Goal: Communication & Community: Share content

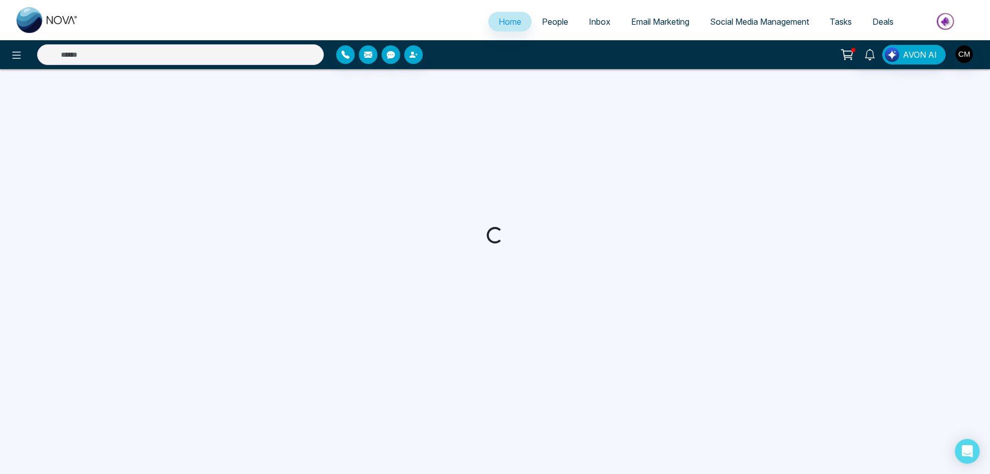
select select "*"
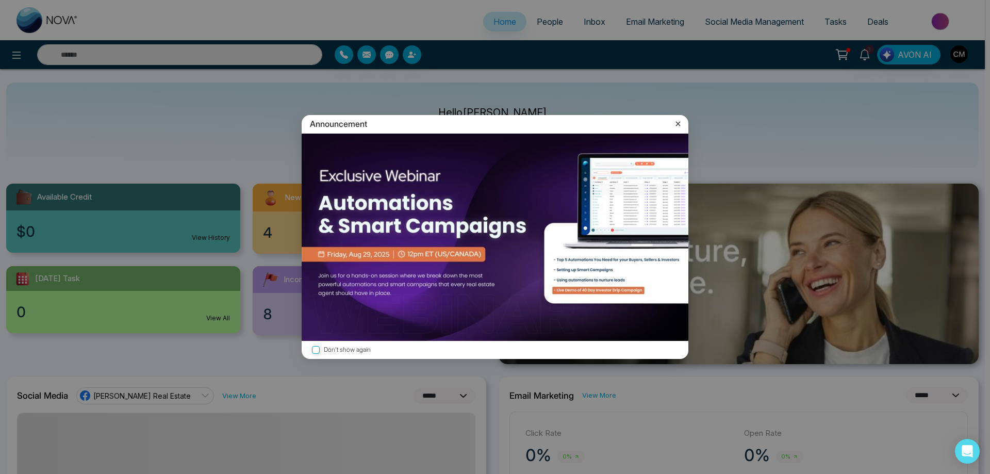
click at [326, 347] on label "Don't show again" at bounding box center [495, 350] width 370 height 10
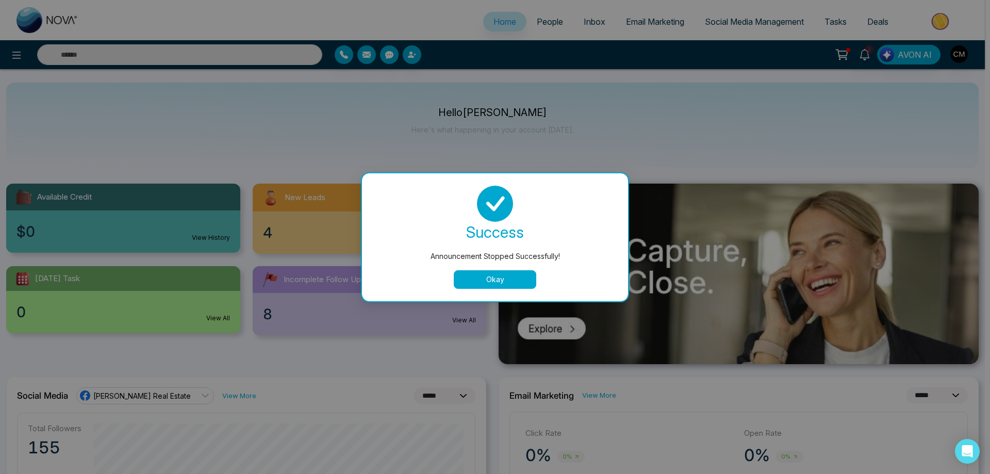
click at [504, 277] on button "Okay" at bounding box center [495, 279] width 82 height 19
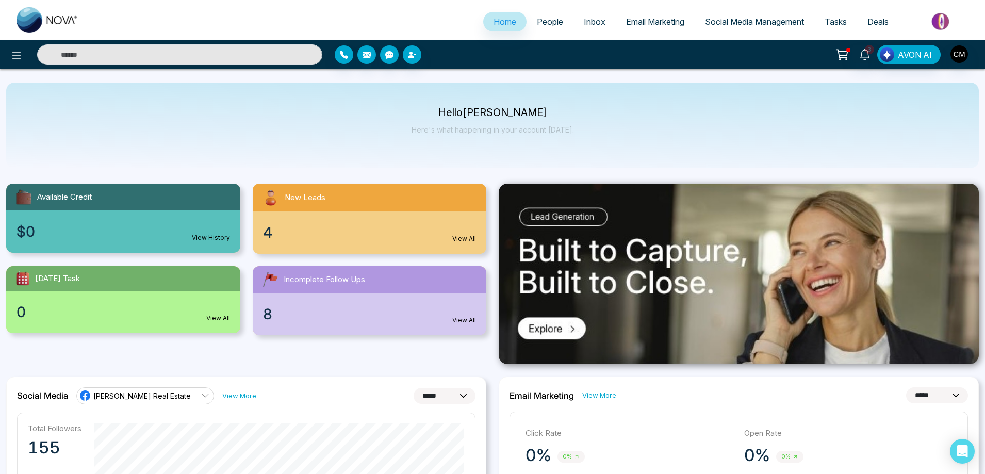
click at [323, 230] on div "4 View All" at bounding box center [370, 232] width 234 height 42
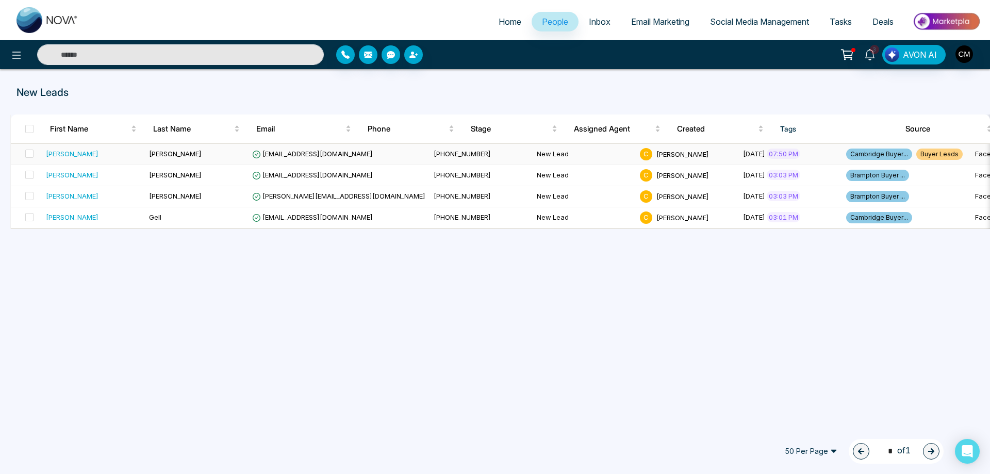
click at [118, 148] on div "[PERSON_NAME]" at bounding box center [93, 153] width 95 height 10
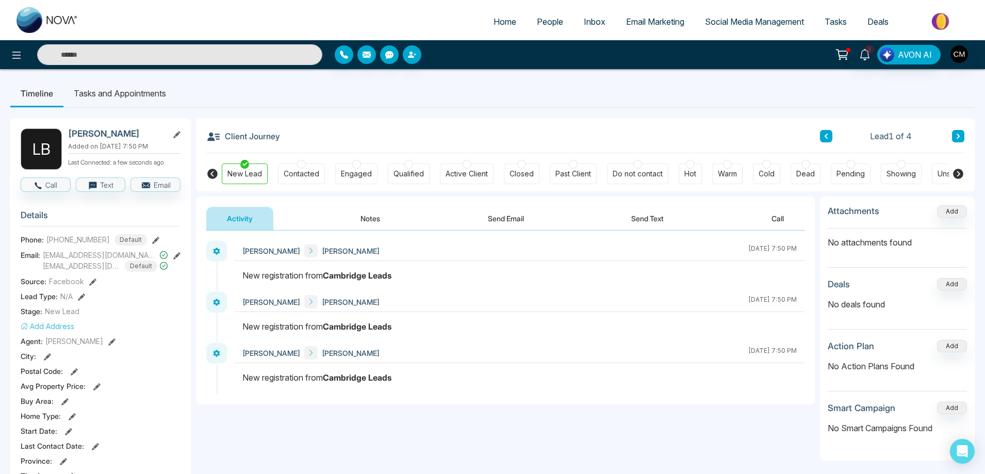
click at [356, 220] on button "Notes" at bounding box center [370, 218] width 61 height 23
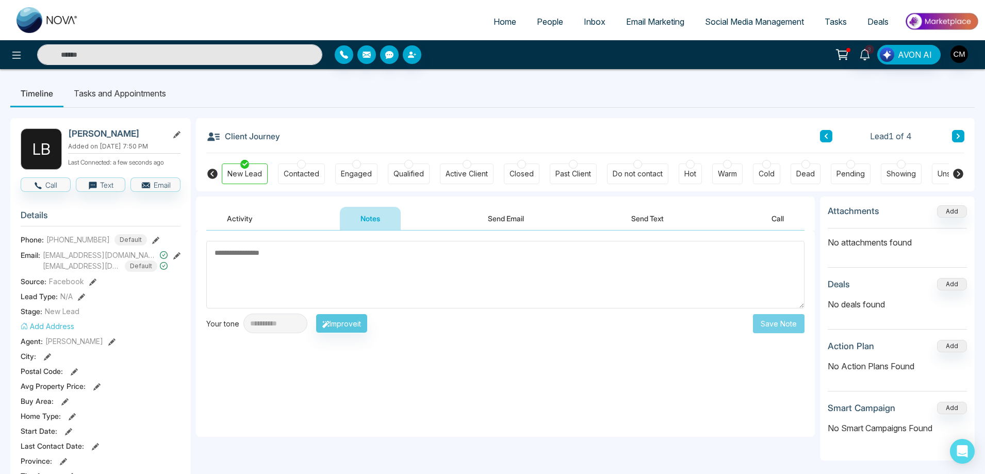
click at [307, 169] on div "Contacted" at bounding box center [302, 174] width 36 height 10
click at [248, 177] on div "New Lead" at bounding box center [244, 174] width 35 height 10
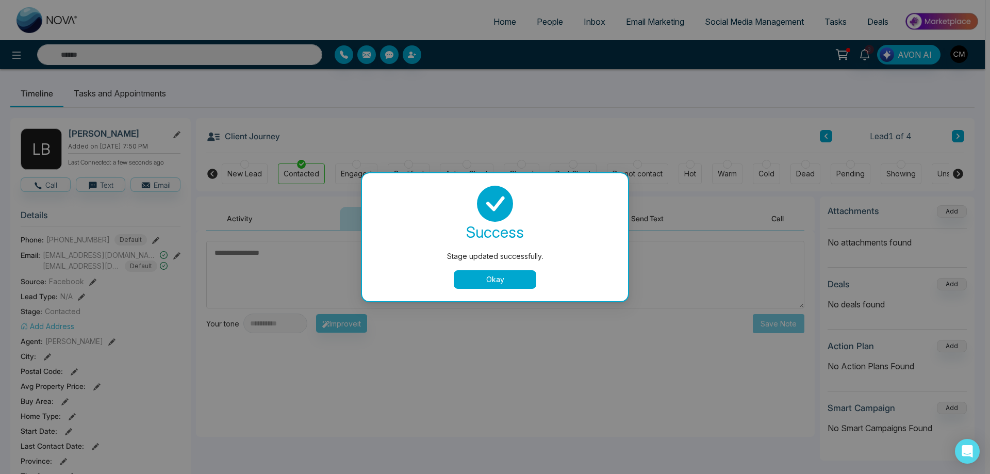
click at [498, 287] on button "Okay" at bounding box center [495, 279] width 82 height 19
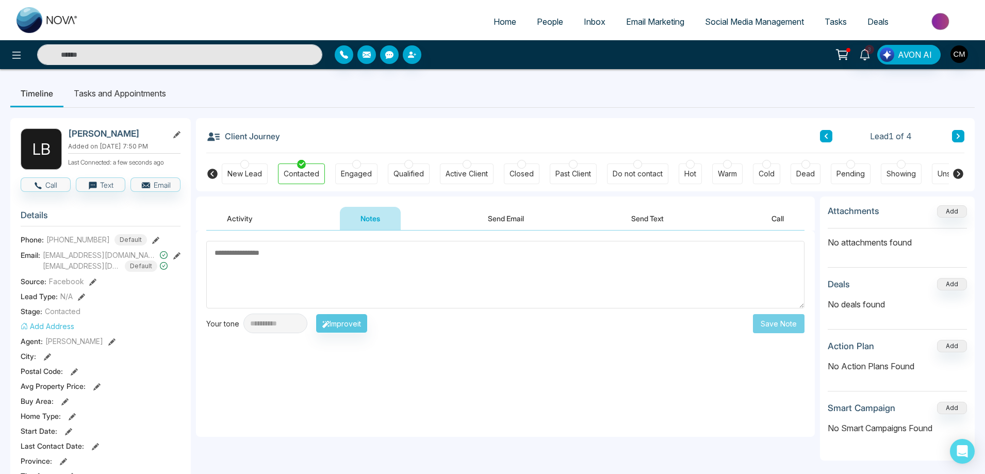
click at [230, 165] on div "New Lead" at bounding box center [245, 173] width 46 height 21
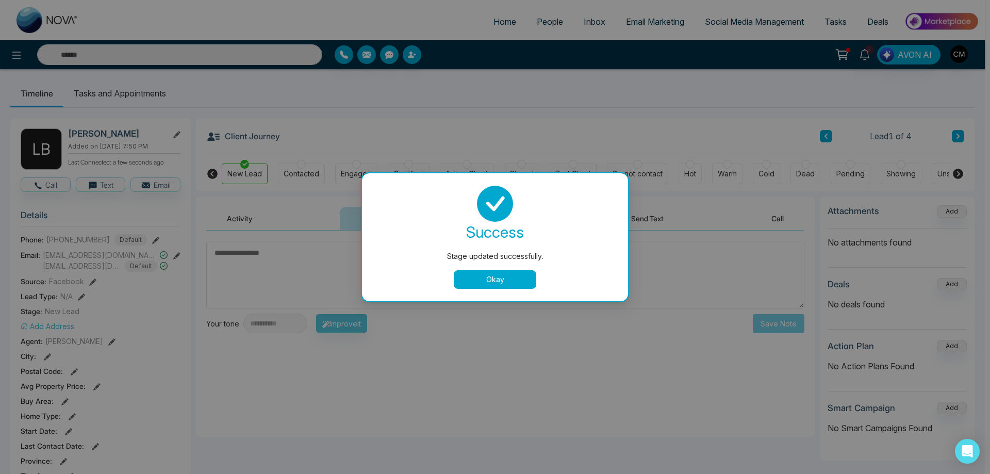
click at [473, 276] on button "Okay" at bounding box center [495, 279] width 82 height 19
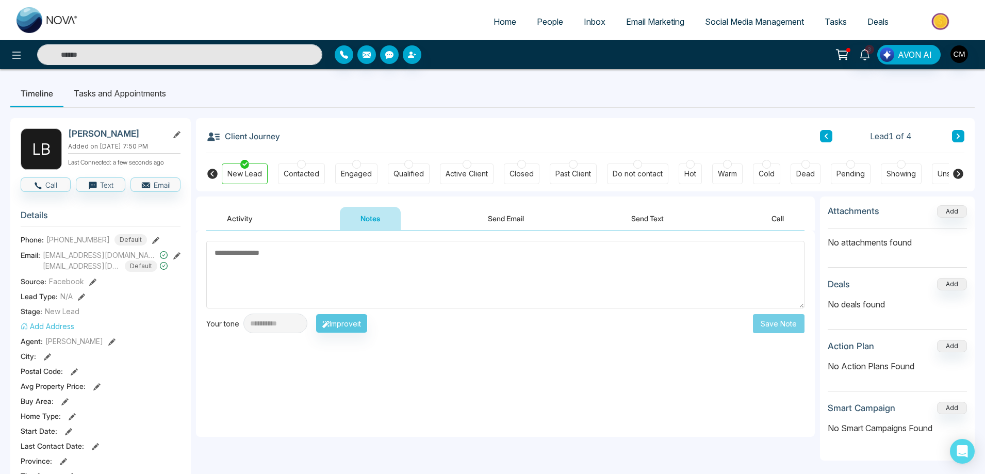
click at [516, 220] on button "Send Email" at bounding box center [505, 218] width 77 height 23
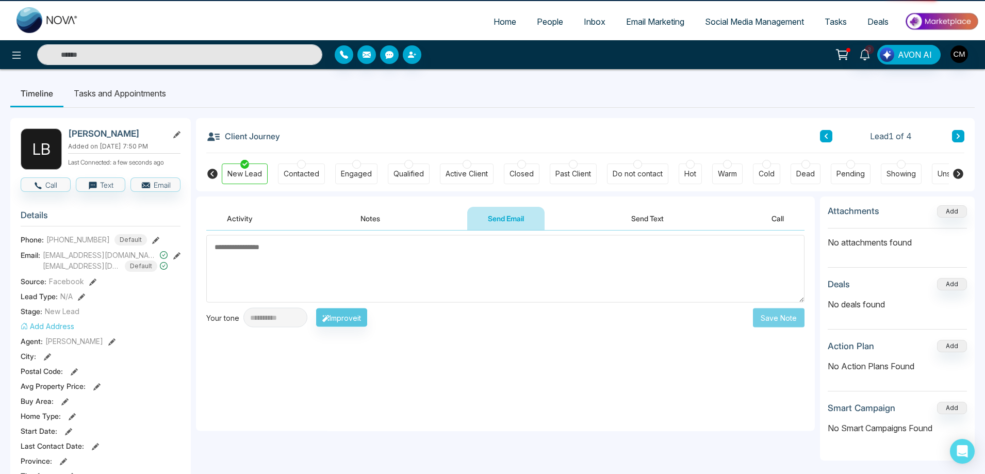
click at [609, 218] on div "Activity Notes Send Email Send Text Call" at bounding box center [505, 219] width 598 height 24
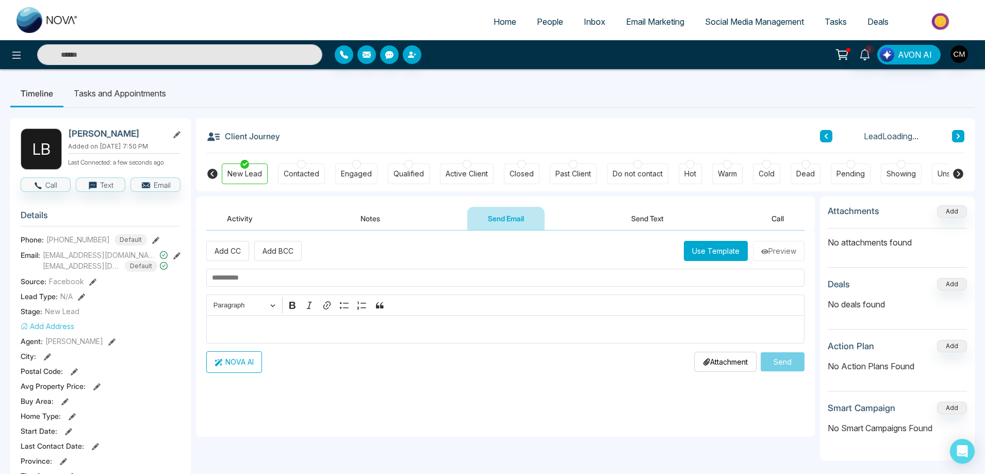
click at [261, 215] on button "Activity" at bounding box center [239, 218] width 67 height 23
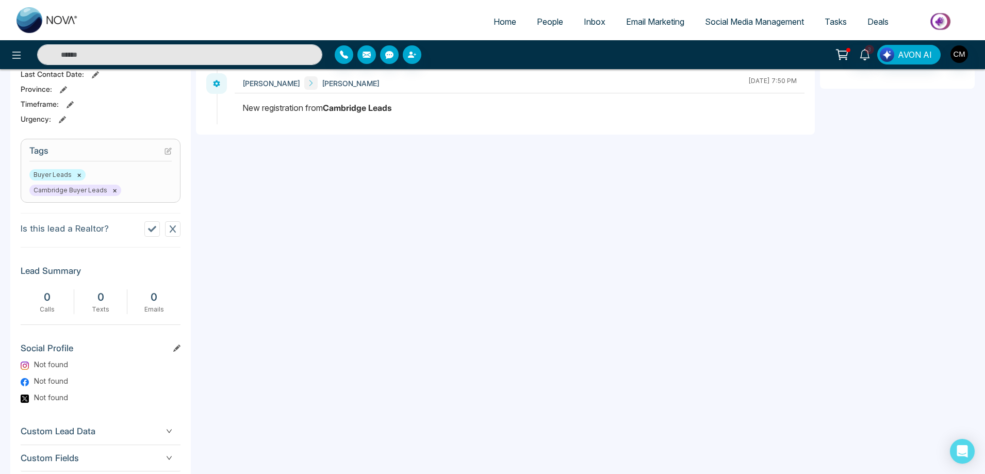
scroll to position [434, 0]
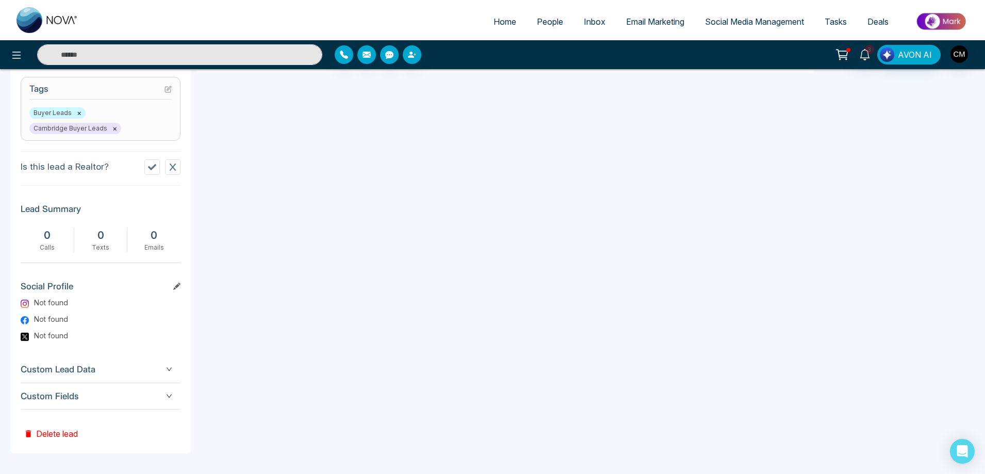
click at [86, 397] on span "Custom Fields" at bounding box center [101, 396] width 160 height 14
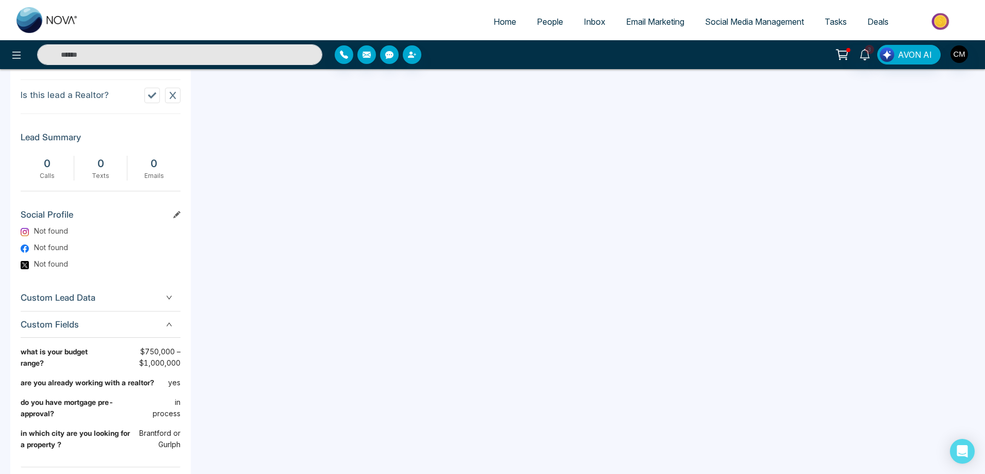
scroll to position [563, 0]
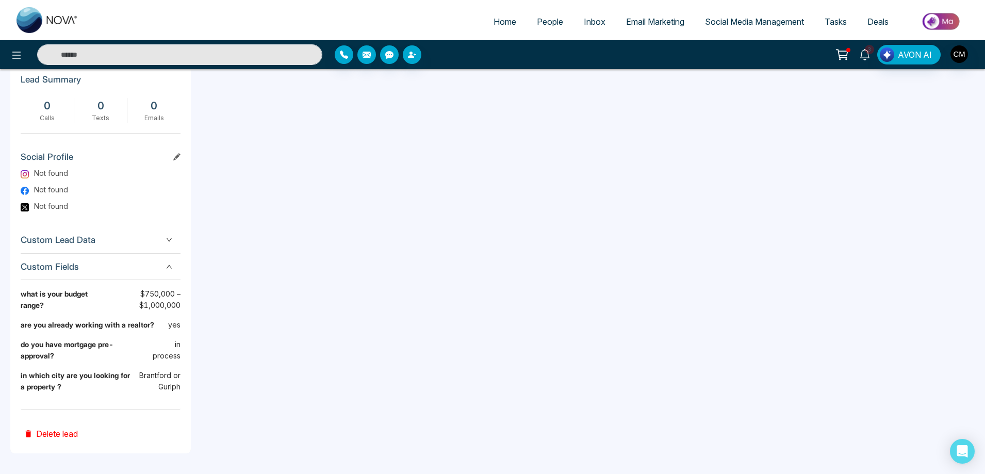
click at [870, 55] on icon at bounding box center [864, 54] width 11 height 11
click at [523, 198] on div "**********" at bounding box center [505, 43] width 619 height 820
click at [494, 9] on ul "Home People Inbox Email Marketing Social Media Management Tasks Deals" at bounding box center [534, 22] width 890 height 28
click at [494, 24] on span "Home" at bounding box center [504, 21] width 23 height 10
select select "*"
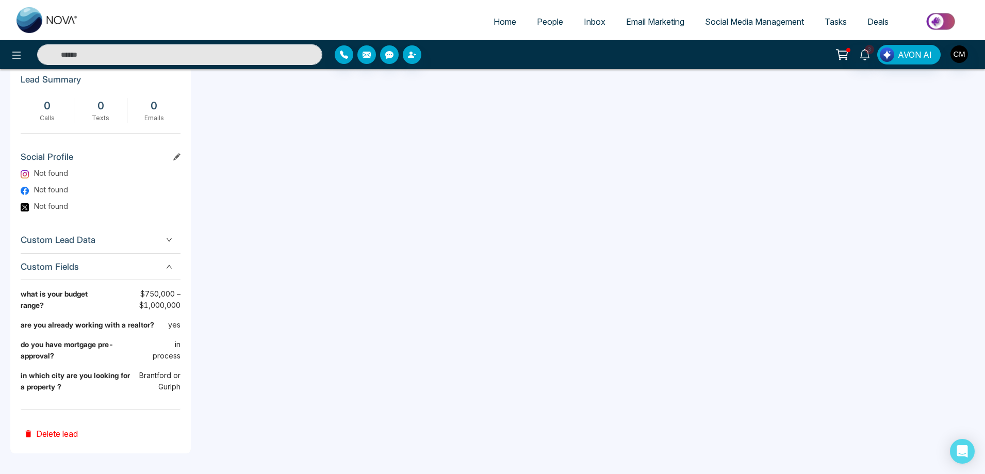
select select "*"
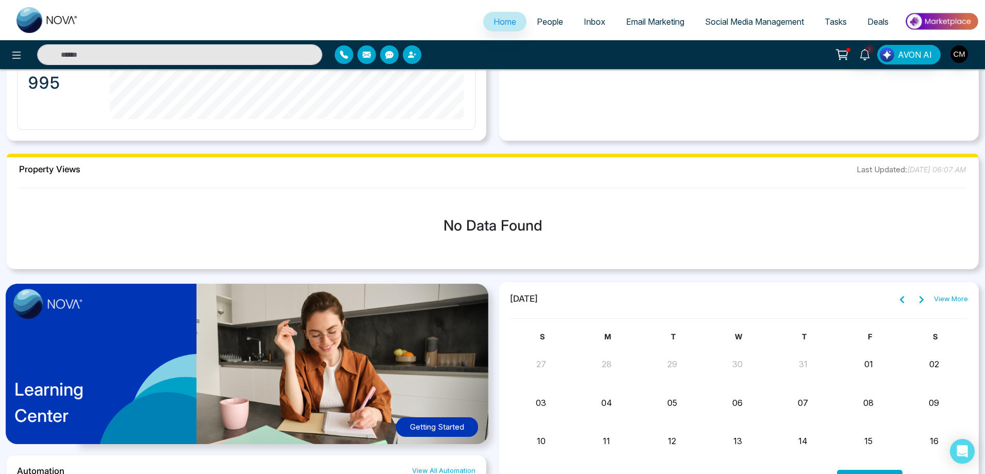
scroll to position [511, 0]
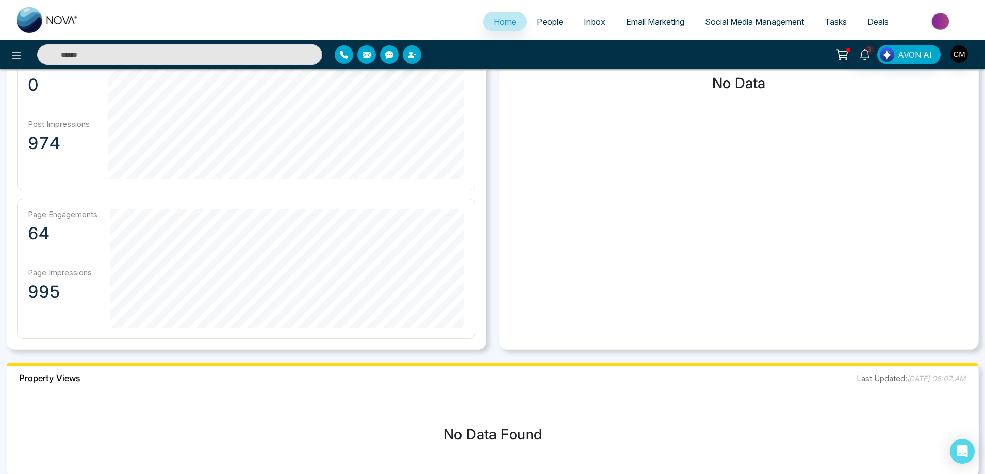
click at [706, 20] on span "Social Media Management" at bounding box center [754, 21] width 99 height 10
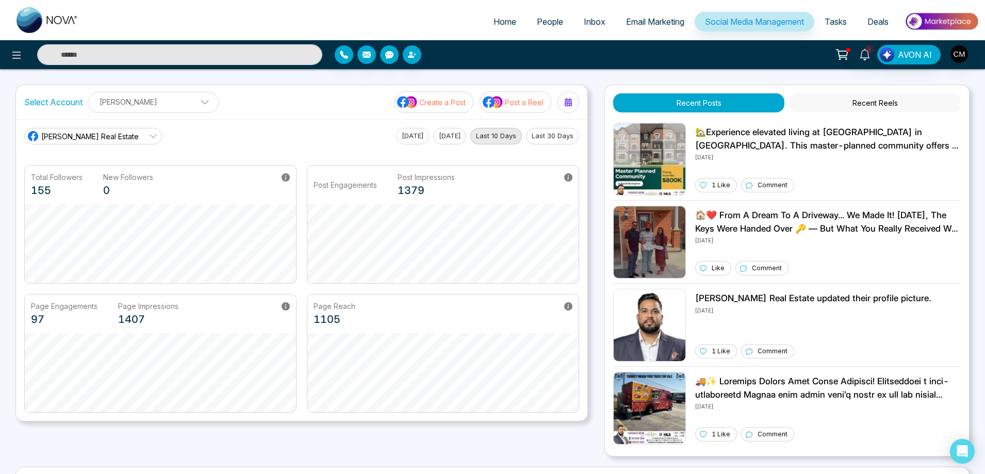
click at [445, 103] on p "Create a Post" at bounding box center [442, 102] width 46 height 11
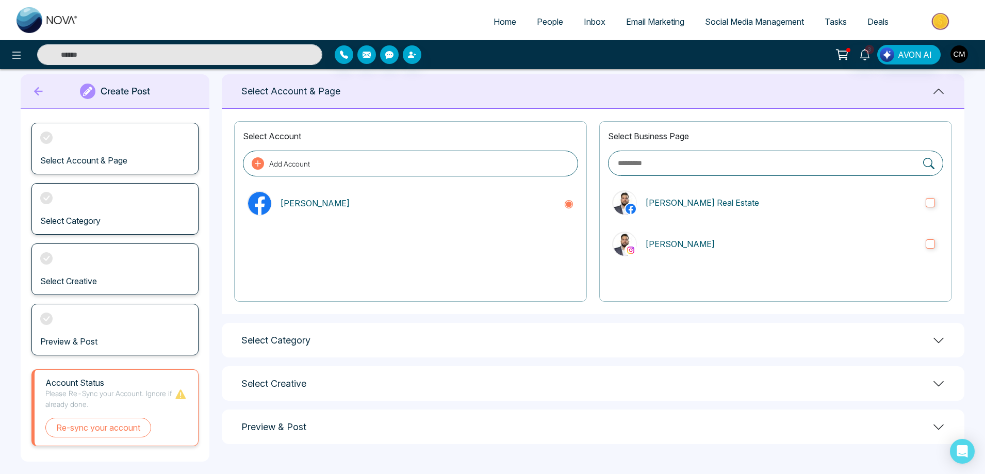
scroll to position [24, 0]
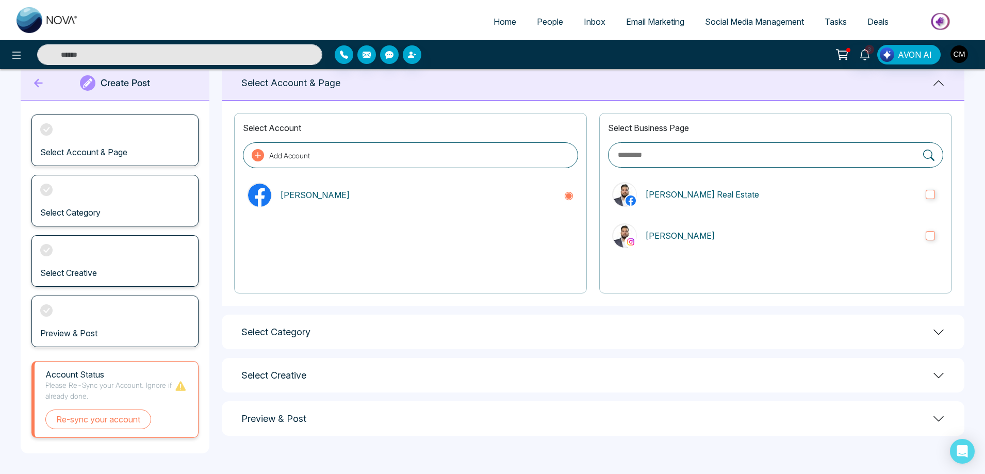
click at [97, 429] on div "Account Status Please Re-Sync your Account. Ignore if already done. Re-sync you…" at bounding box center [114, 399] width 167 height 77
click at [97, 425] on button "Re-sync your account" at bounding box center [98, 419] width 106 height 20
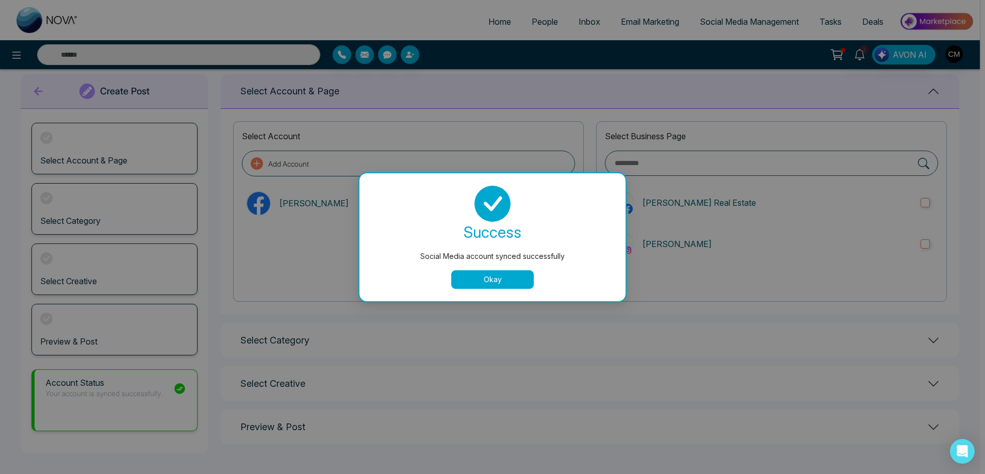
scroll to position [15, 0]
click at [481, 285] on button "Okay" at bounding box center [495, 279] width 82 height 19
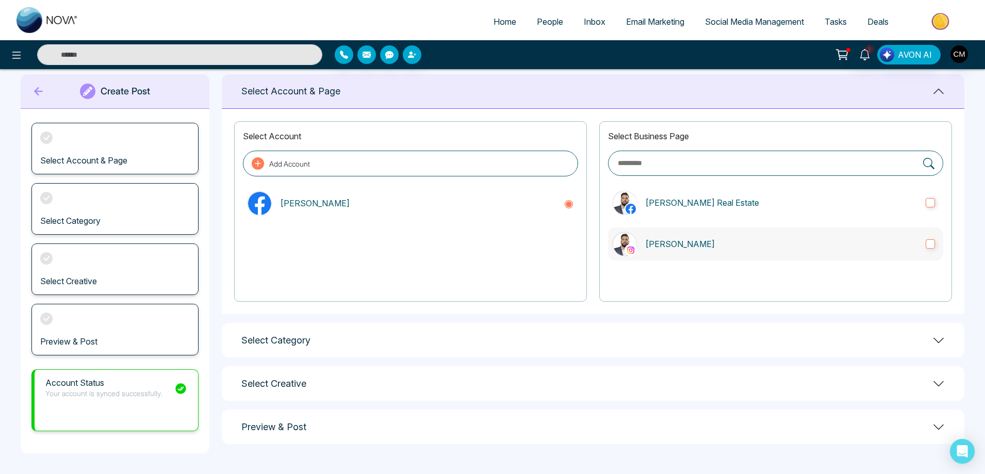
drag, startPoint x: 741, startPoint y: 200, endPoint x: 724, endPoint y: 245, distance: 48.3
click at [741, 202] on p "[PERSON_NAME] Real Estate" at bounding box center [781, 202] width 272 height 12
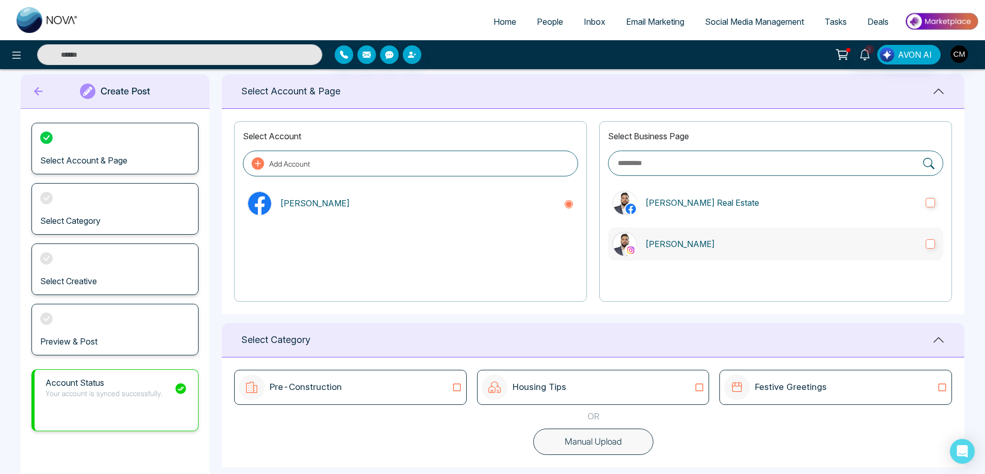
click at [724, 245] on p "[PERSON_NAME]" at bounding box center [781, 244] width 272 height 12
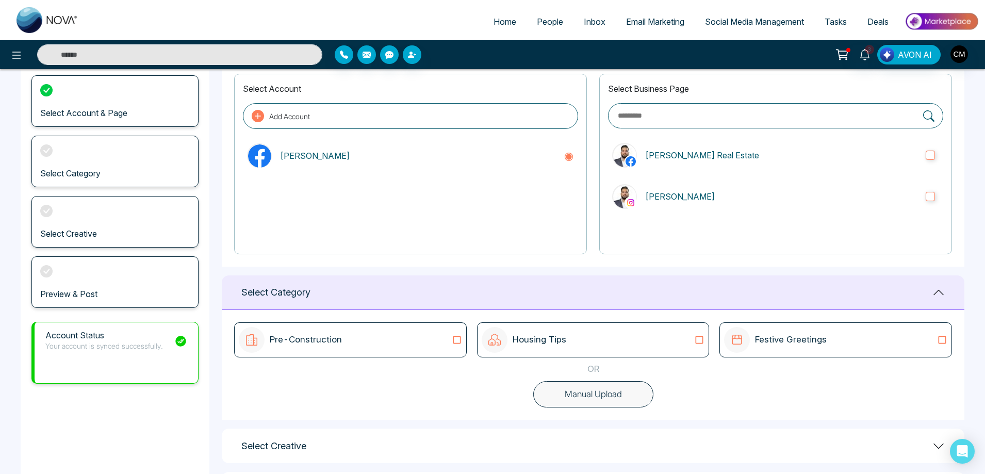
scroll to position [116, 0]
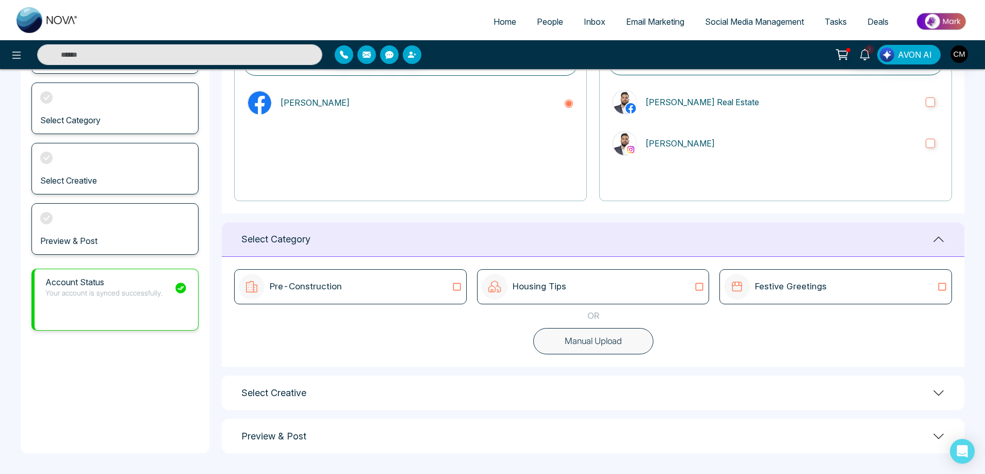
click at [536, 278] on div "Housing Tips" at bounding box center [523, 287] width 85 height 26
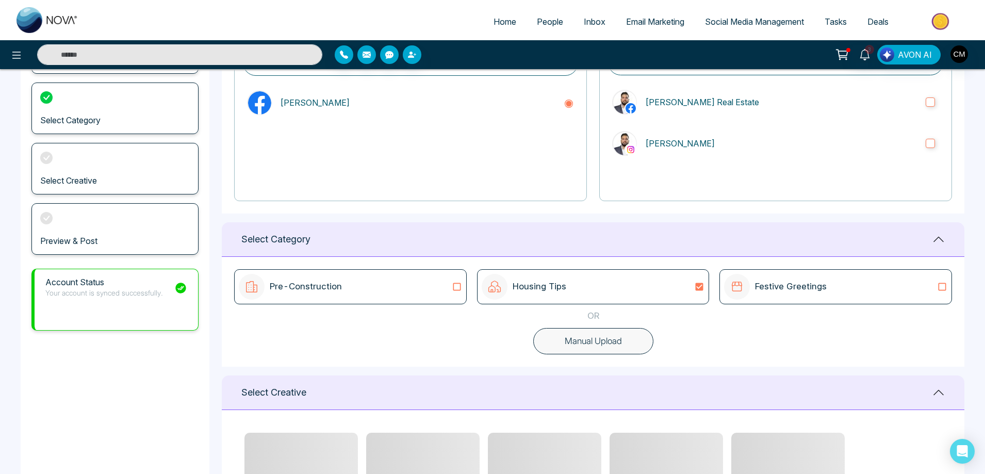
scroll to position [322, 0]
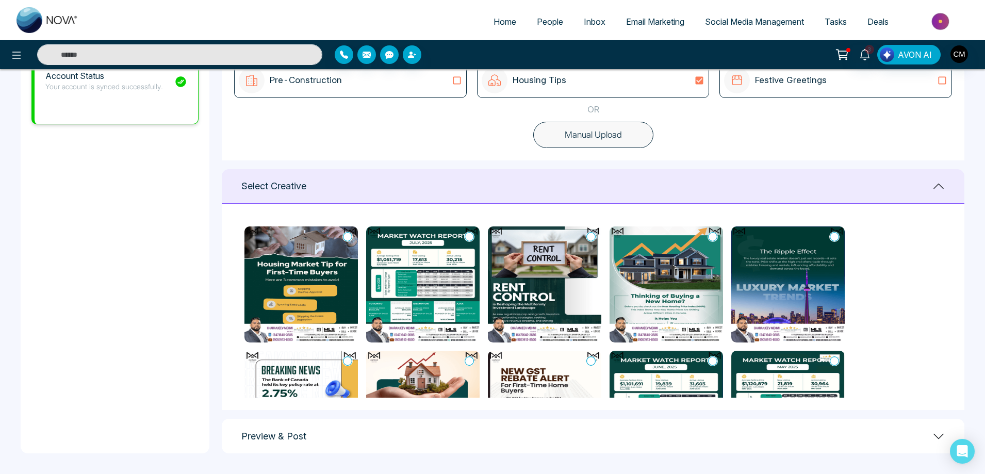
click at [298, 293] on img at bounding box center [300, 284] width 113 height 116
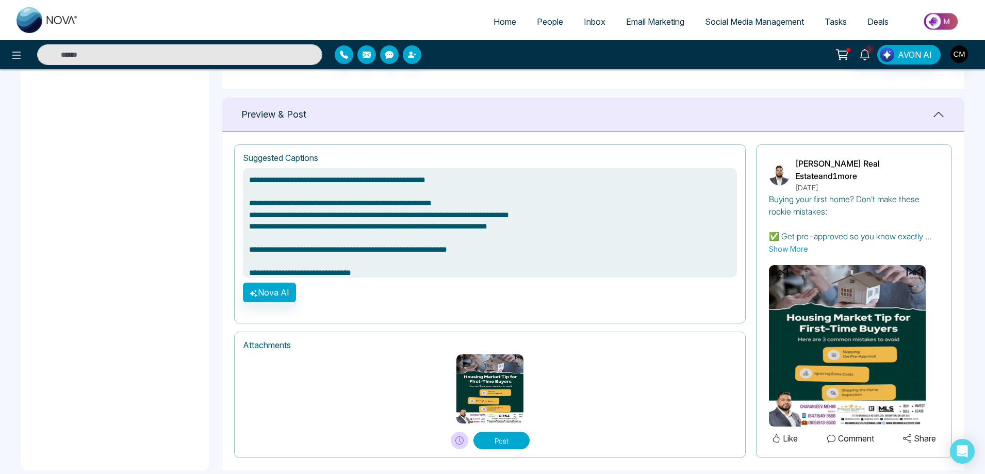
scroll to position [648, 0]
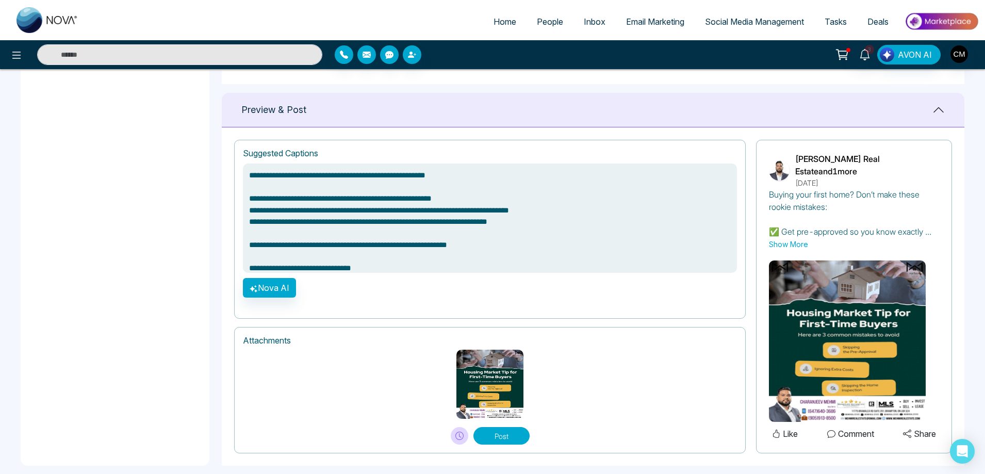
click at [509, 383] on img at bounding box center [489, 384] width 67 height 69
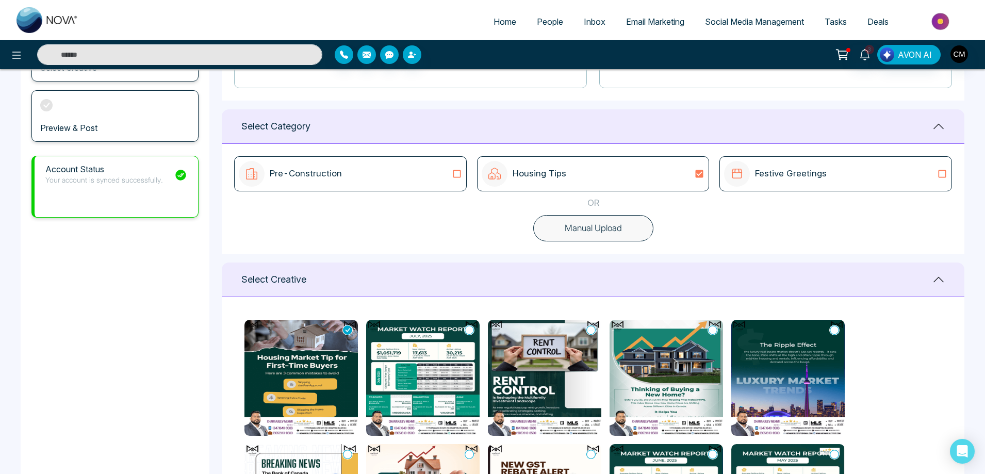
scroll to position [390, 0]
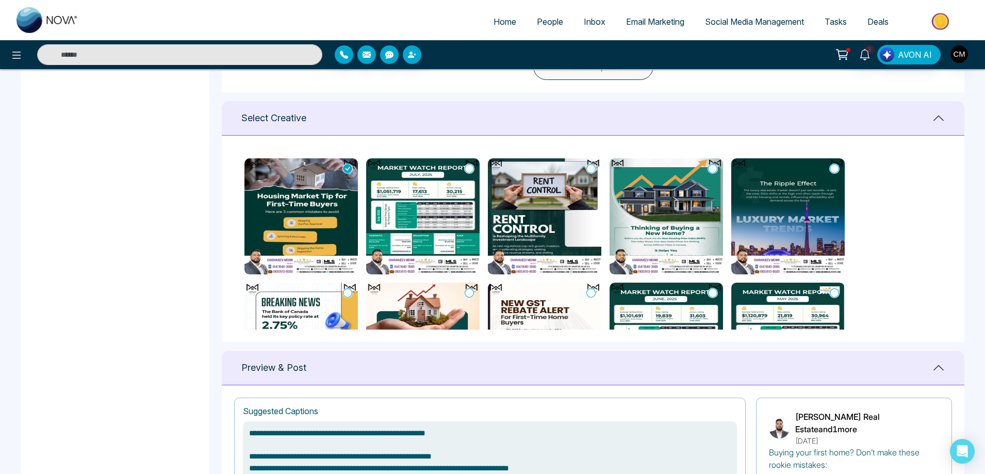
click at [553, 169] on img at bounding box center [544, 216] width 113 height 116
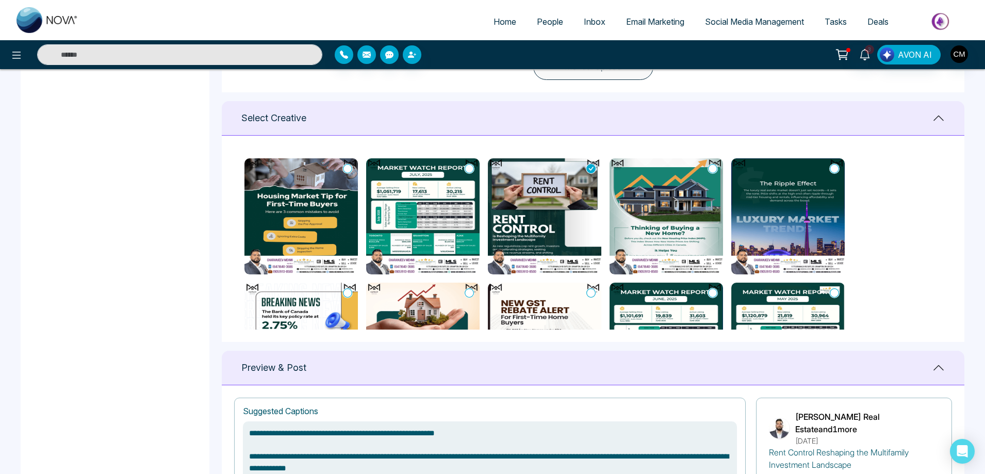
click at [467, 193] on img at bounding box center [422, 216] width 113 height 116
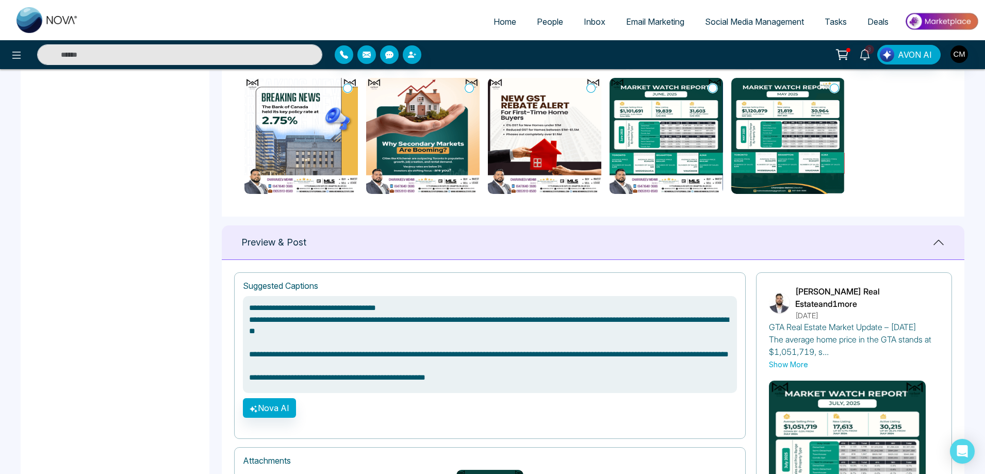
scroll to position [636, 0]
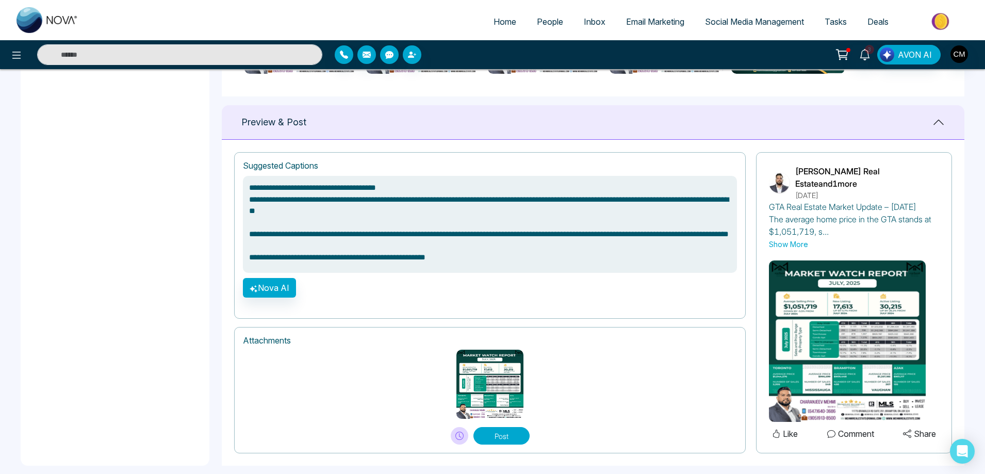
click at [832, 343] on img at bounding box center [847, 340] width 157 height 161
click at [797, 392] on img at bounding box center [847, 340] width 157 height 161
click at [472, 376] on img at bounding box center [489, 384] width 67 height 69
click at [486, 368] on img at bounding box center [489, 384] width 67 height 69
drag, startPoint x: 489, startPoint y: 367, endPoint x: 759, endPoint y: 333, distance: 272.3
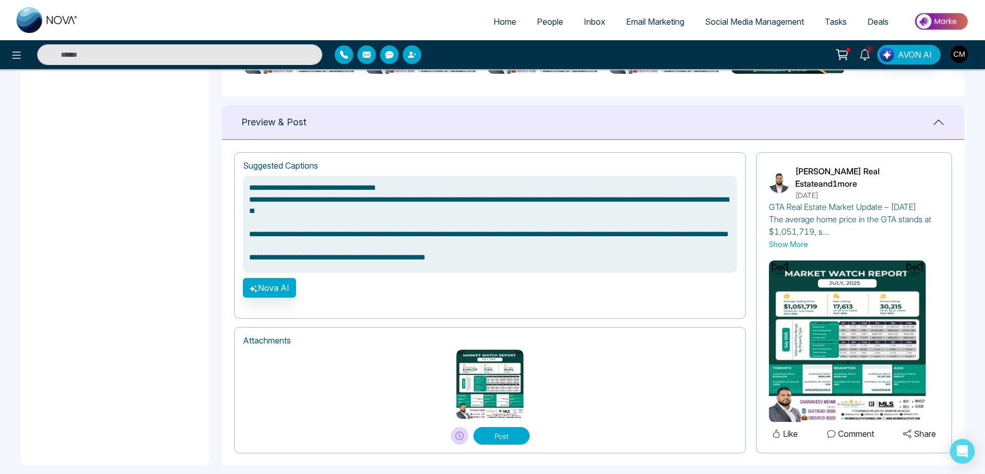
click at [490, 367] on img at bounding box center [489, 384] width 67 height 69
click at [907, 312] on img at bounding box center [847, 340] width 157 height 161
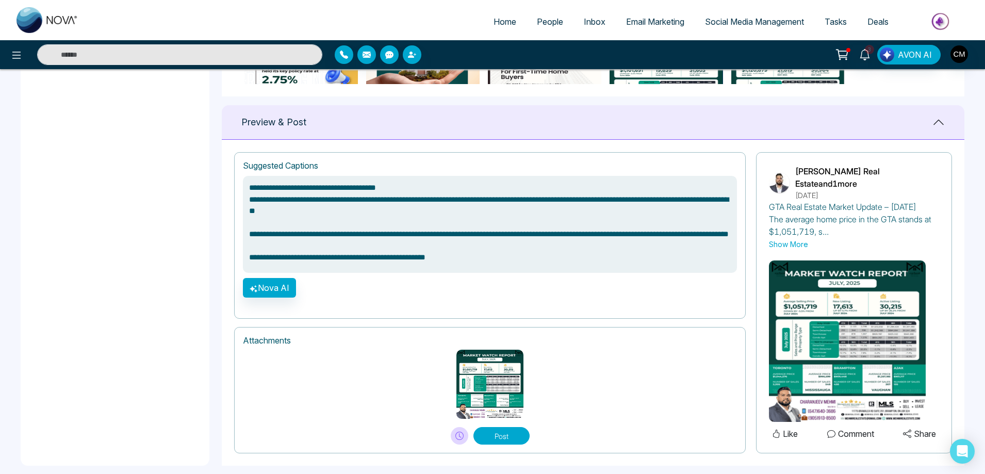
type textarea "**********"
click at [275, 123] on h1 "Preview & Post" at bounding box center [273, 122] width 65 height 11
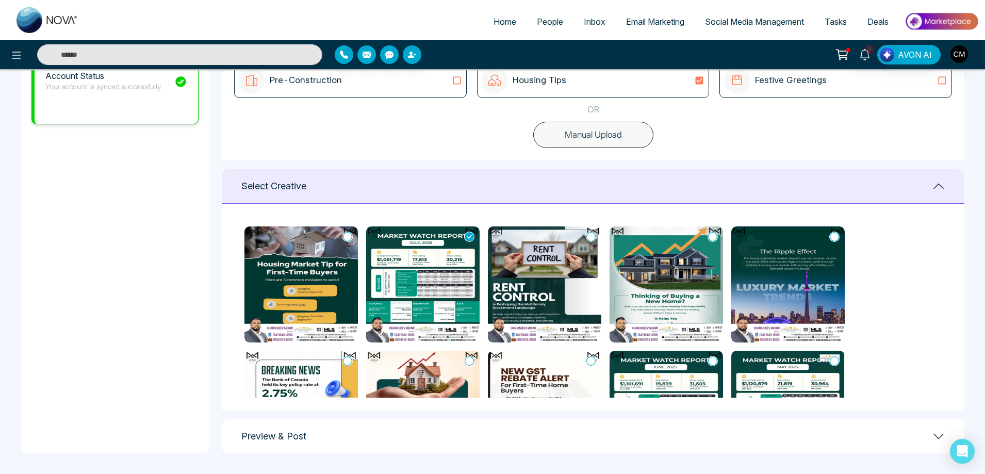
click at [415, 295] on img at bounding box center [422, 284] width 113 height 116
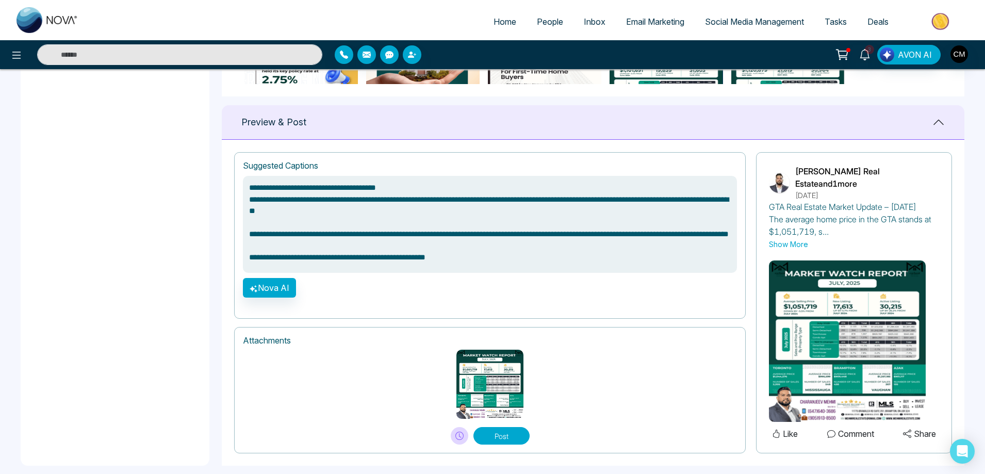
click at [415, 295] on div "**********" at bounding box center [489, 235] width 511 height 167
click at [471, 379] on img at bounding box center [489, 384] width 67 height 69
click at [480, 375] on img at bounding box center [489, 384] width 67 height 69
click at [812, 317] on img at bounding box center [847, 340] width 157 height 161
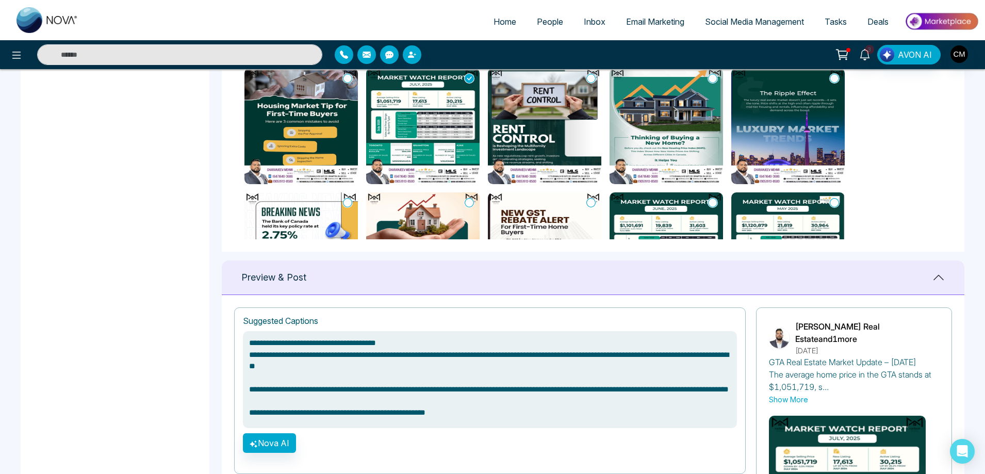
scroll to position [326, 0]
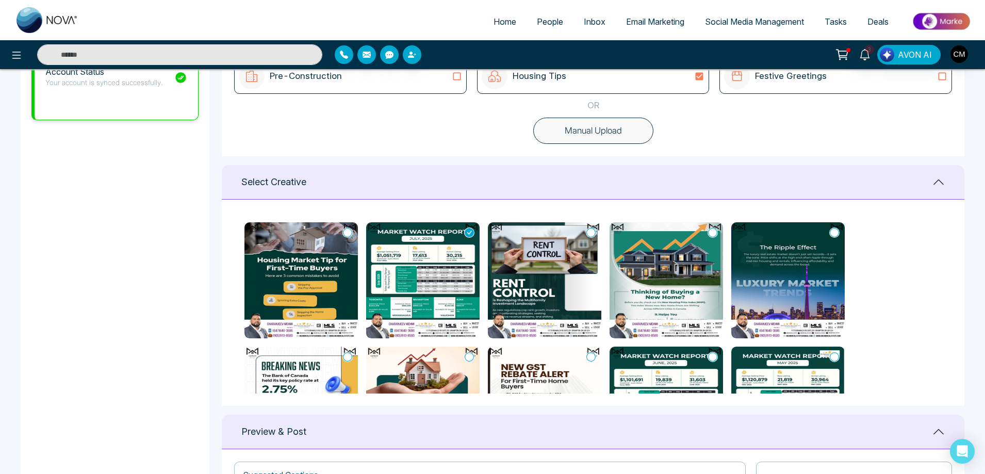
click at [554, 272] on img at bounding box center [544, 280] width 113 height 116
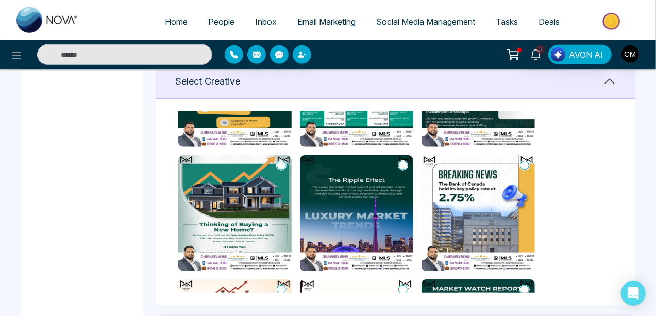
scroll to position [103, 0]
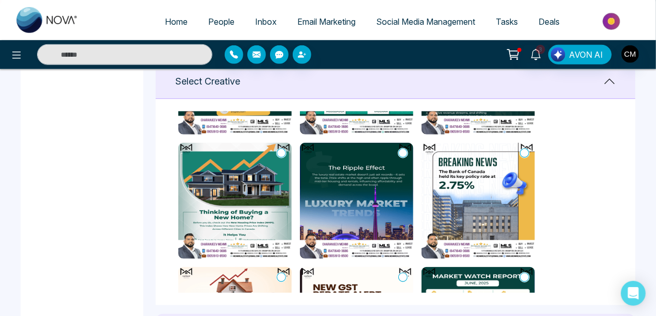
click at [267, 199] on img at bounding box center [234, 201] width 113 height 116
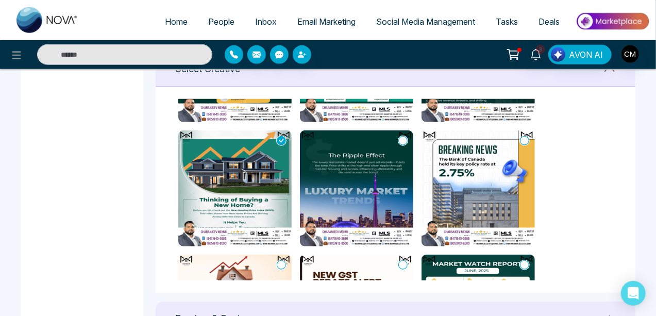
type textarea "**********"
click at [235, 145] on img at bounding box center [234, 188] width 113 height 116
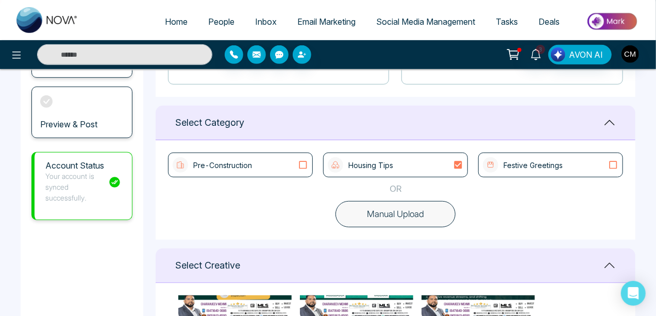
scroll to position [154, 0]
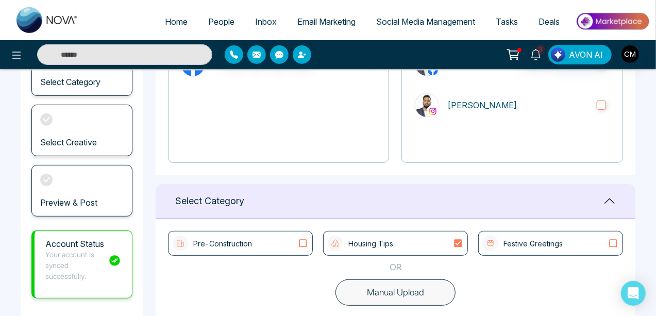
click at [432, 239] on div "Housing Tips" at bounding box center [396, 243] width 136 height 15
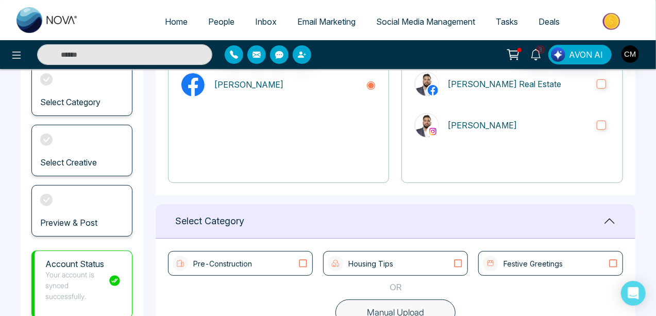
scroll to position [0, 0]
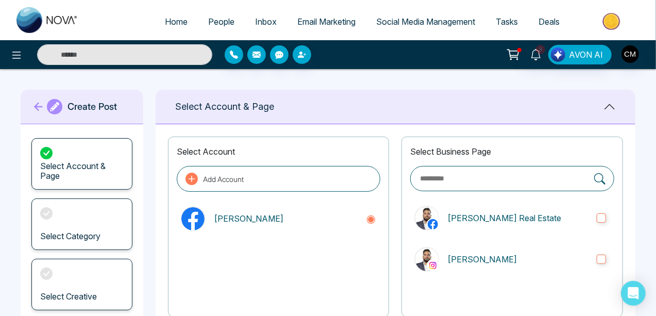
click at [58, 110] on icon at bounding box center [54, 107] width 9 height 12
click at [86, 105] on h1 "Create Post" at bounding box center [92, 106] width 49 height 11
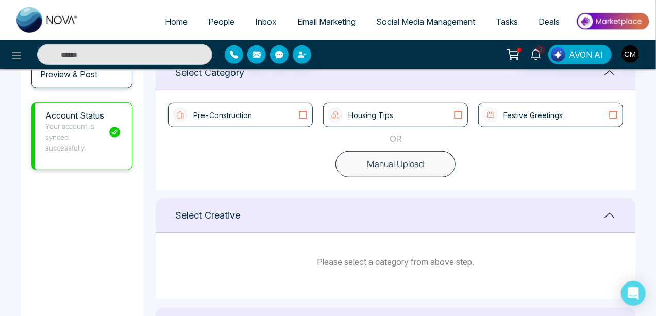
scroll to position [309, 0]
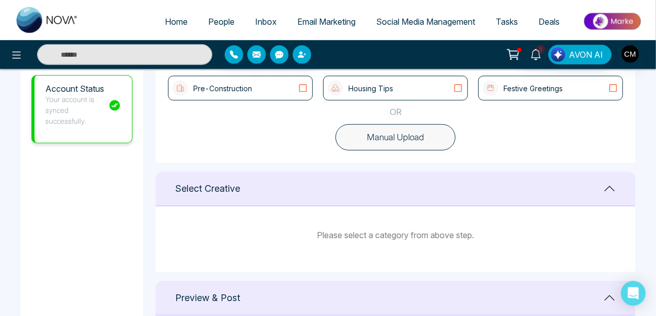
click at [503, 86] on div "Festive Greetings" at bounding box center [523, 87] width 80 height 15
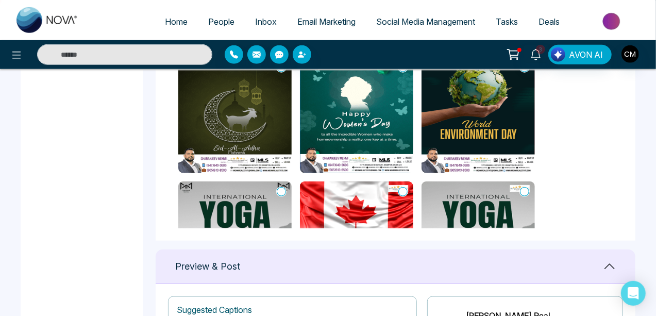
scroll to position [240, 0]
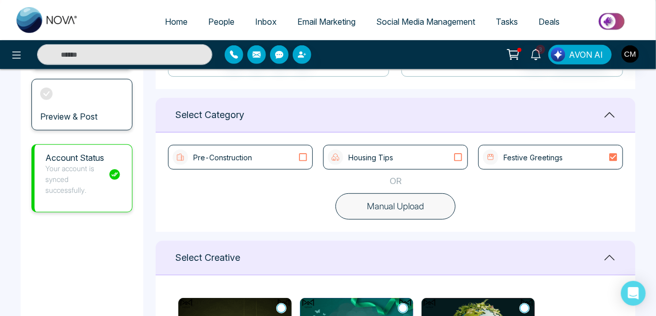
click at [200, 160] on p "Pre-Construction" at bounding box center [222, 157] width 59 height 11
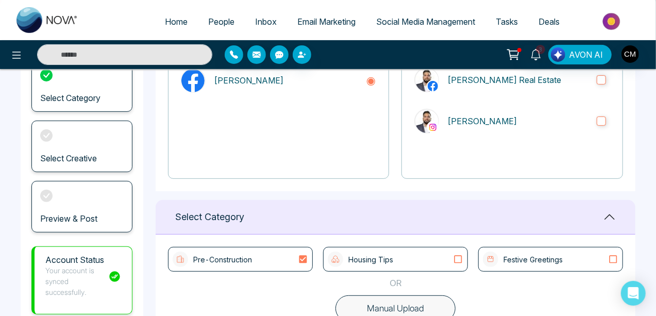
scroll to position [137, 0]
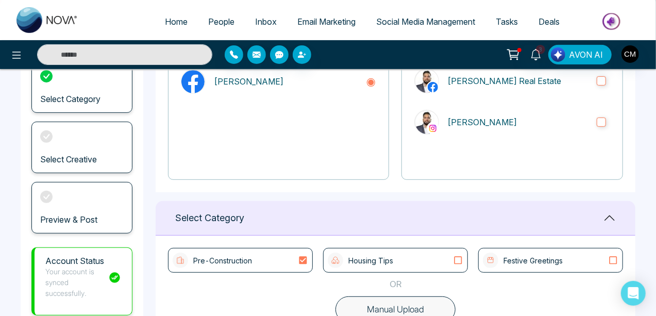
click at [268, 268] on div "Pre-Construction" at bounding box center [240, 260] width 145 height 25
click at [404, 268] on div "Housing Tips" at bounding box center [395, 260] width 145 height 25
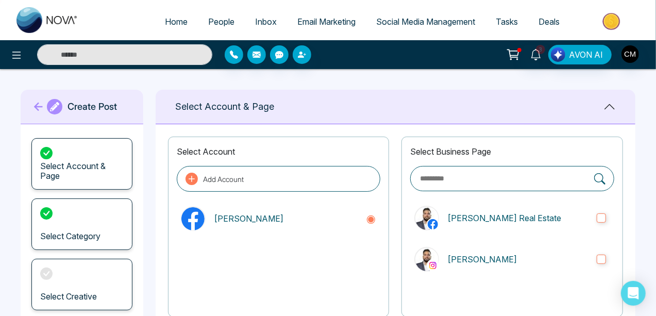
click at [399, 23] on span "Social Media Management" at bounding box center [425, 21] width 99 height 10
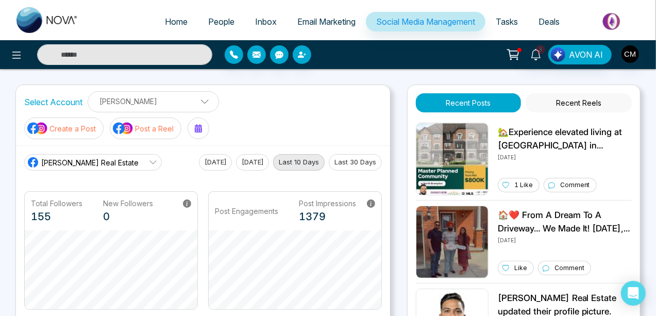
click at [569, 98] on button "Recent Reels" at bounding box center [579, 102] width 106 height 19
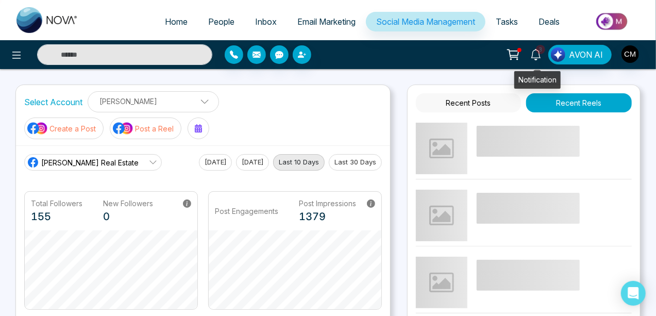
click at [539, 56] on icon at bounding box center [535, 54] width 11 height 11
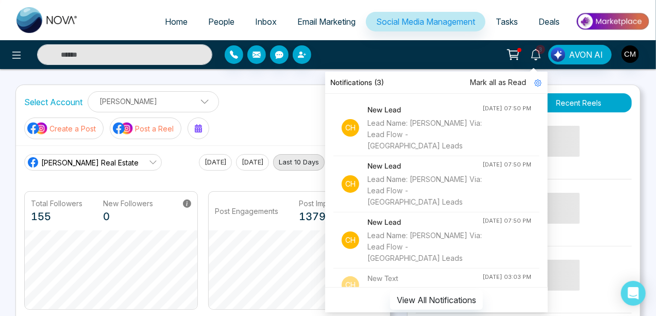
click at [499, 85] on span "Mark all as Read" at bounding box center [498, 82] width 56 height 11
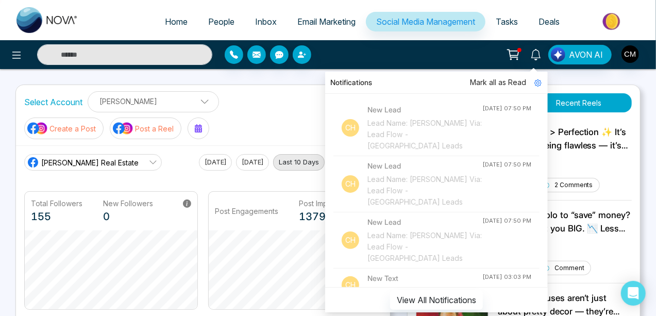
click at [465, 55] on div "Notifications Mark all as Read Ch New Lead Lead Name: [PERSON_NAME] Via: Lead F…" at bounding box center [519, 55] width 261 height 20
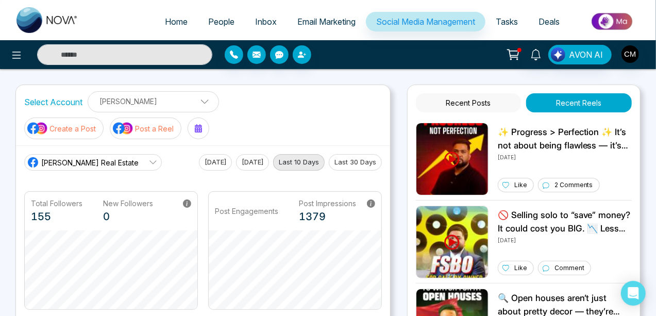
click at [513, 51] on icon at bounding box center [514, 53] width 9 height 5
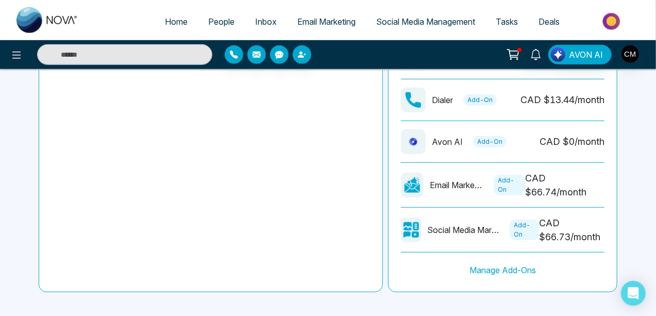
scroll to position [346, 0]
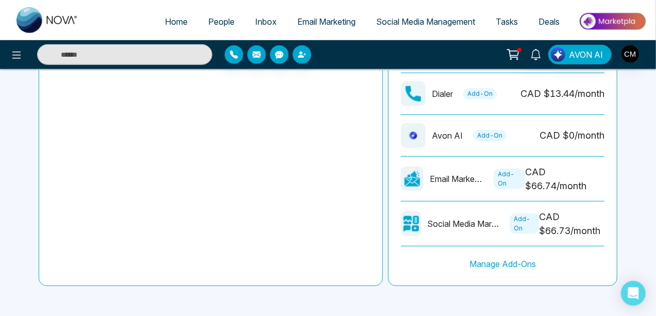
click at [68, 25] on img at bounding box center [47, 20] width 62 height 26
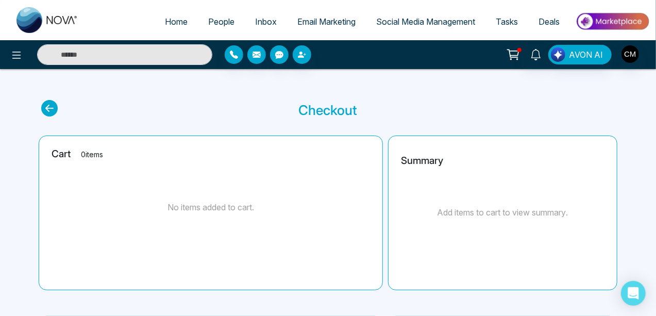
select select "*"
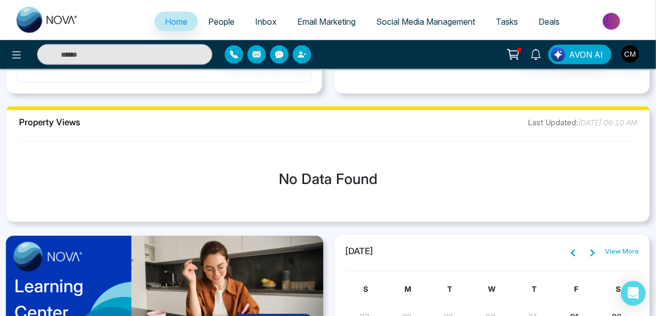
scroll to position [756, 0]
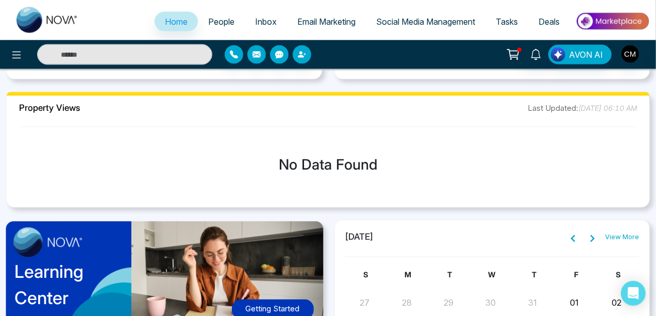
click at [514, 55] on icon at bounding box center [514, 53] width 9 height 5
